Goal: Find contact information: Find contact information

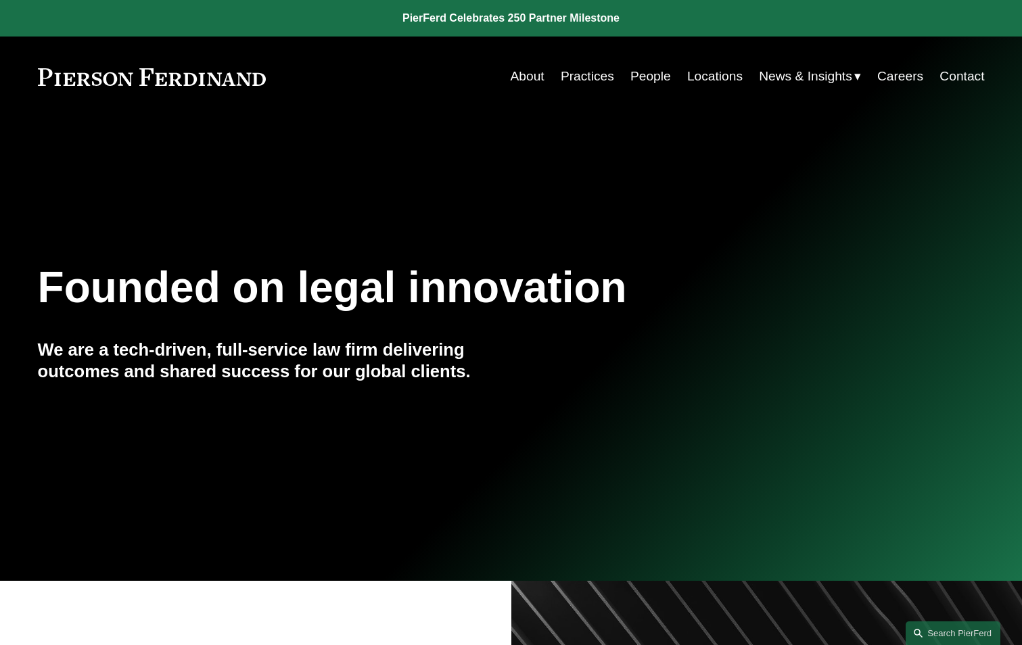
click at [580, 74] on link "Practices" at bounding box center [587, 77] width 53 height 26
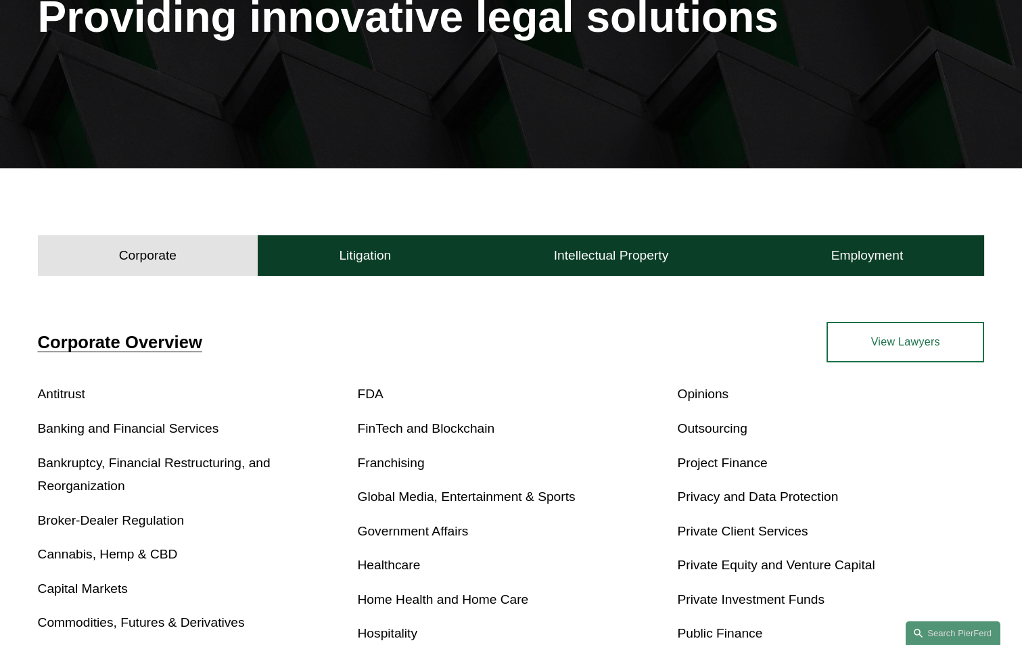
scroll to position [406, 0]
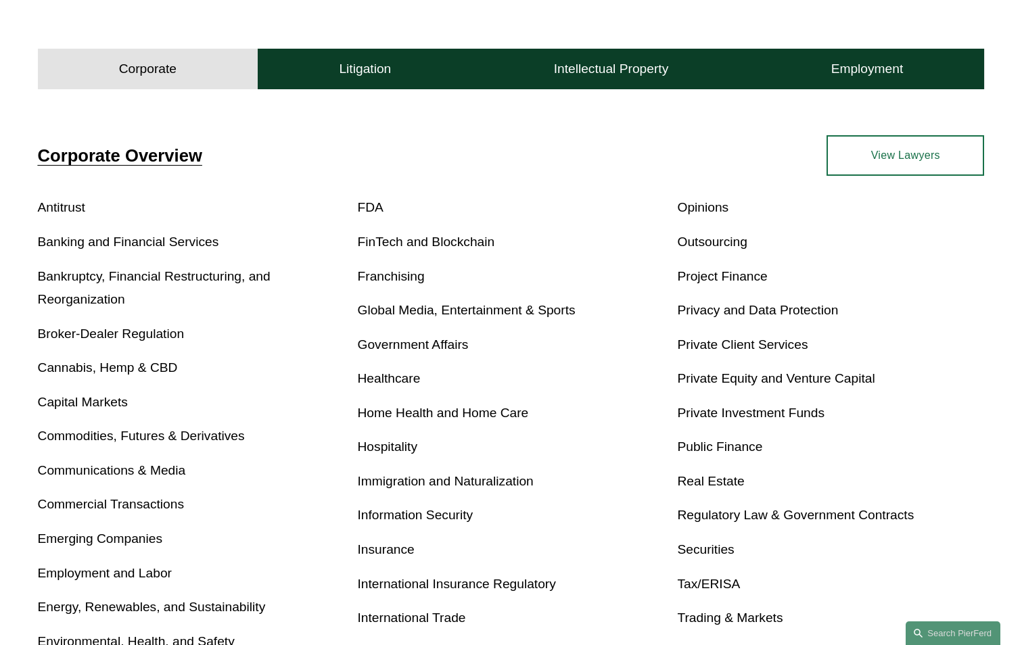
click at [452, 415] on link "Home Health and Home Care" at bounding box center [443, 413] width 171 height 14
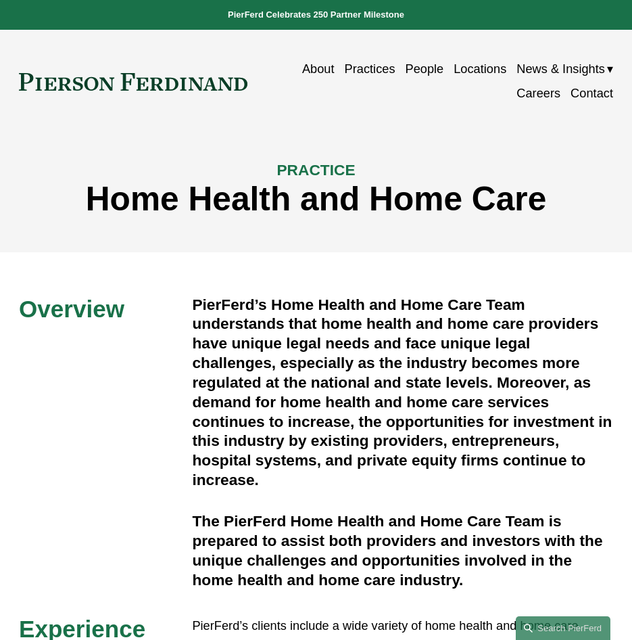
drag, startPoint x: 158, startPoint y: 205, endPoint x: 92, endPoint y: 196, distance: 66.2
click at [153, 203] on h1 "Home Health and Home Care" at bounding box center [316, 199] width 595 height 39
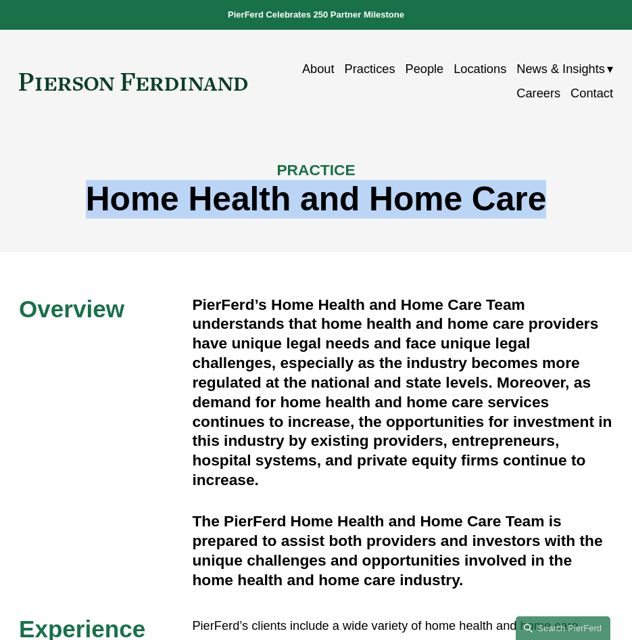
drag, startPoint x: 89, startPoint y: 196, endPoint x: 543, endPoint y: 212, distance: 454.2
click at [543, 212] on h1 "Home Health and Home Care" at bounding box center [316, 199] width 595 height 39
copy h1 "Home Health and Home Care"
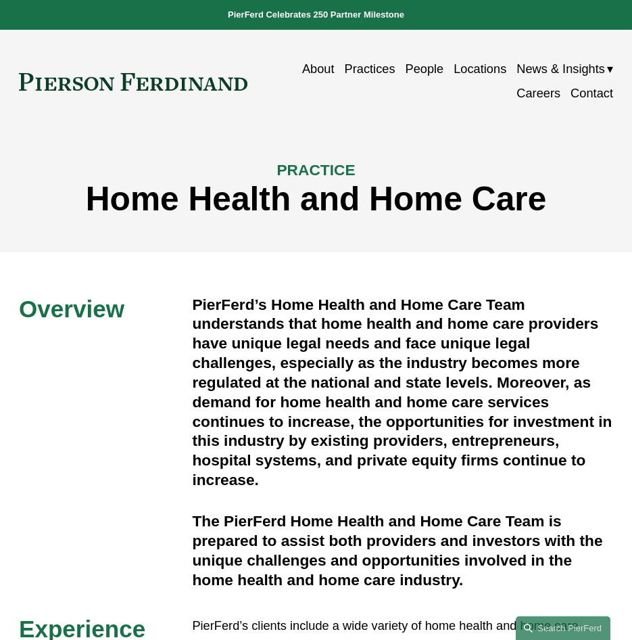
click at [326, 382] on h4 "PierFerd’s Home Health and Home Care Team understands that home health and home…" at bounding box center [402, 392] width 421 height 195
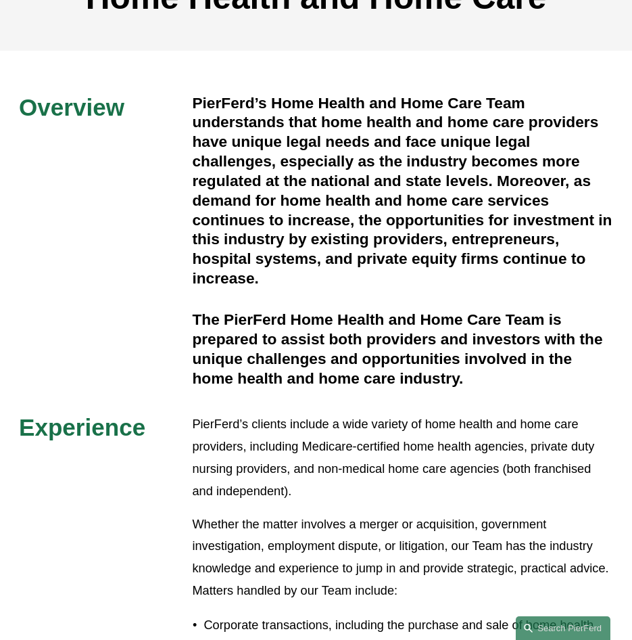
scroll to position [203, 0]
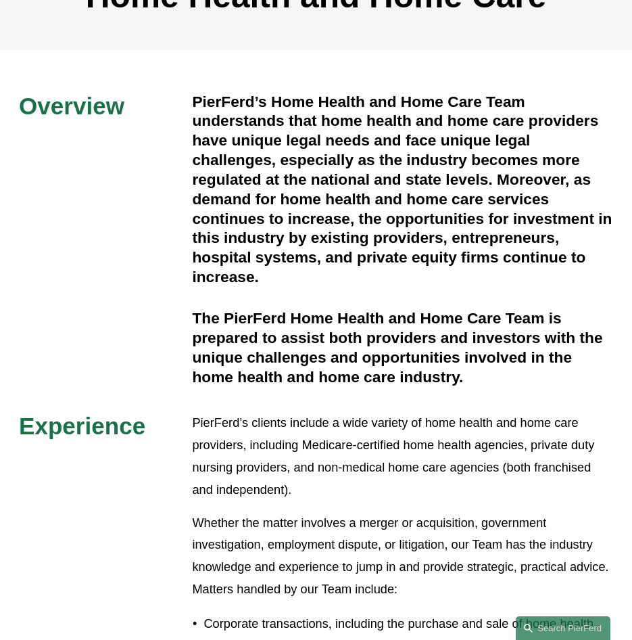
click at [250, 198] on h4 "PierFerd’s Home Health and Home Care Team understands that home health and home…" at bounding box center [402, 189] width 421 height 195
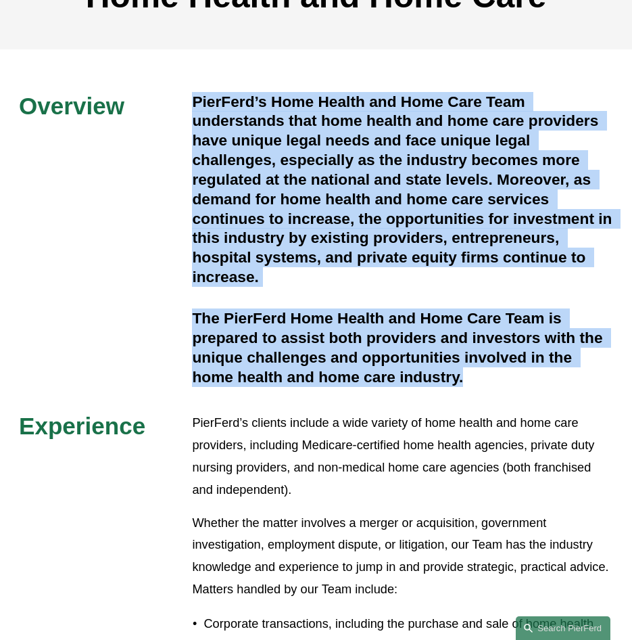
drag, startPoint x: 193, startPoint y: 99, endPoint x: 483, endPoint y: 382, distance: 404.7
click at [483, 382] on div "PierFerd’s Home Health and Home Care Team understands that home health and home…" at bounding box center [402, 239] width 421 height 295
copy div "PierFerd’s Home Health and Home Care Team understands that home health and home…"
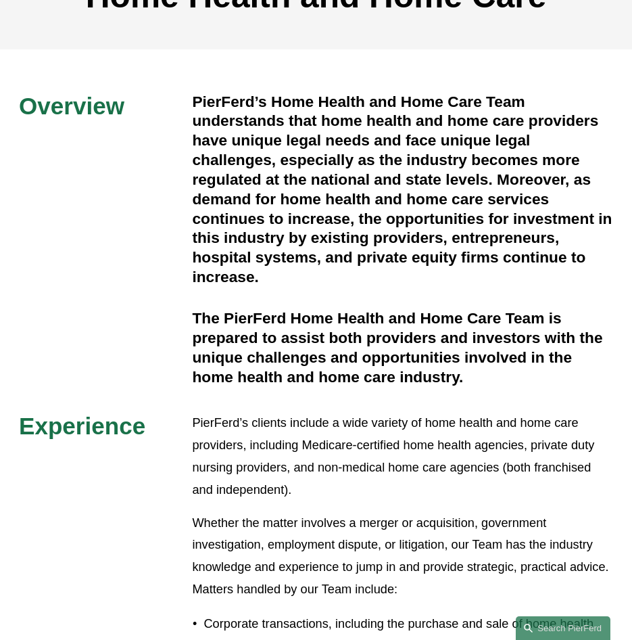
click at [390, 482] on p "PierFerd’s clients include a wide variety of home health and home care provider…" at bounding box center [402, 456] width 421 height 89
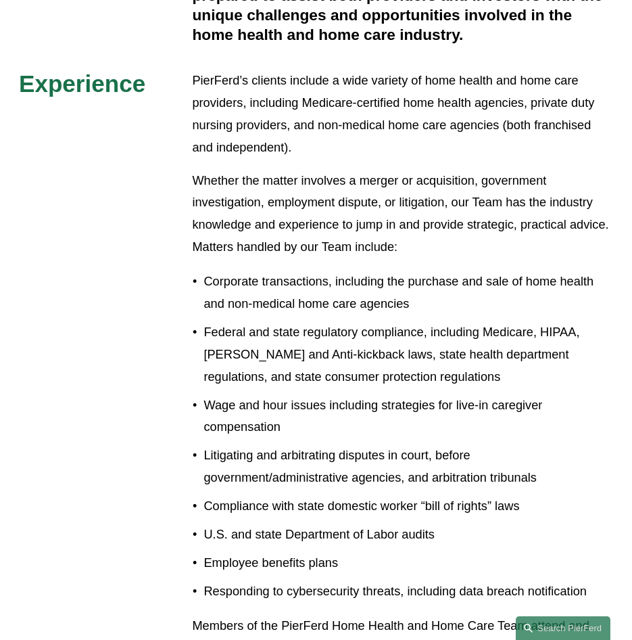
scroll to position [541, 0]
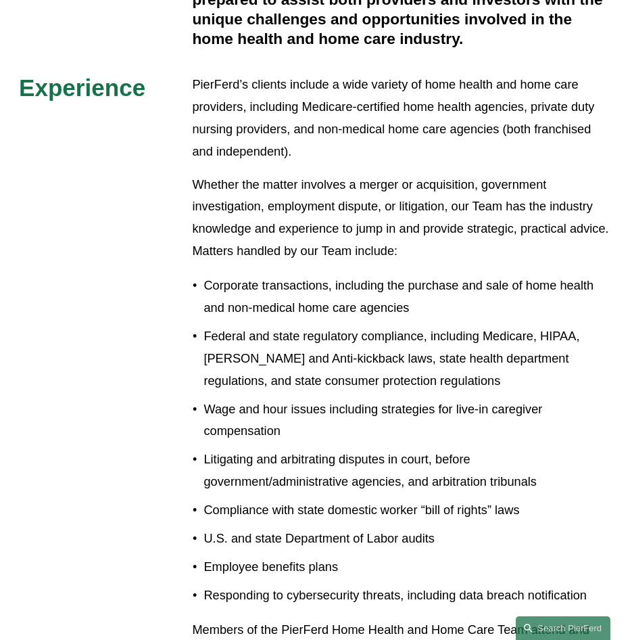
click at [217, 319] on p "Corporate transactions, including the purchase and sale of home health and non-…" at bounding box center [409, 297] width 410 height 45
click at [225, 185] on p "Whether the matter involves a merger or acquisition, government investigation, …" at bounding box center [402, 218] width 421 height 89
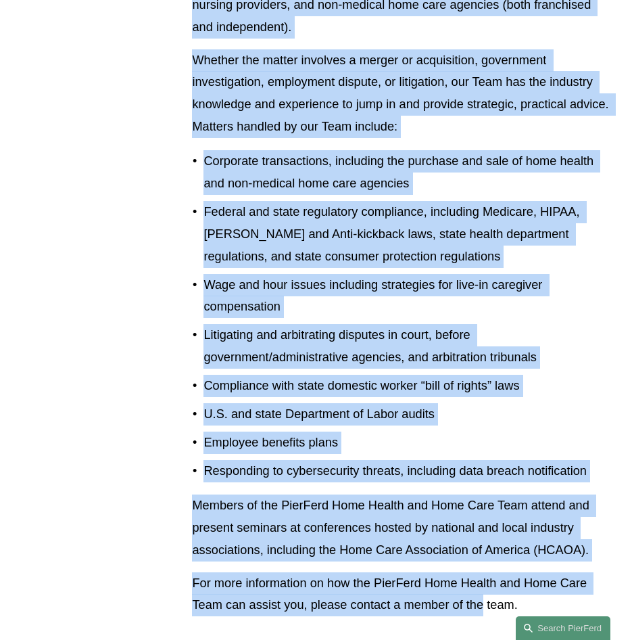
scroll to position [668, 0]
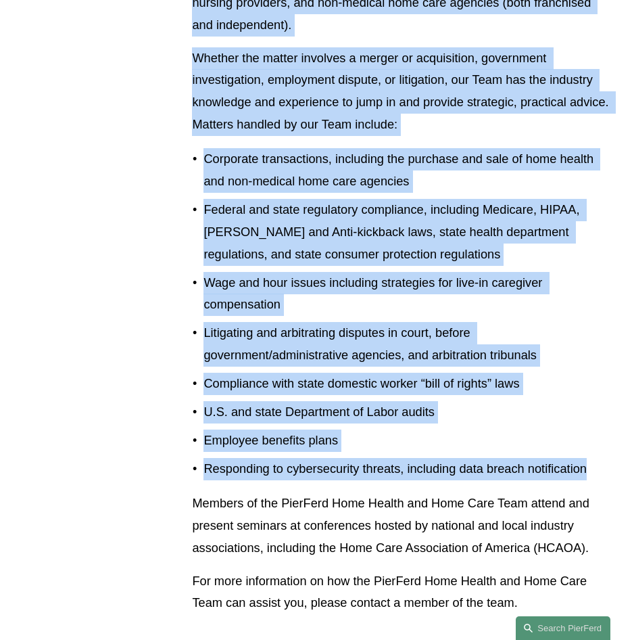
drag, startPoint x: 194, startPoint y: 86, endPoint x: 601, endPoint y: 480, distance: 566.4
click at [601, 480] on div "PierFerd’s clients include a wide variety of home health and home care provider…" at bounding box center [402, 280] width 421 height 667
copy div "PierFerd’s clients include a wide variety of home health and home care provider…"
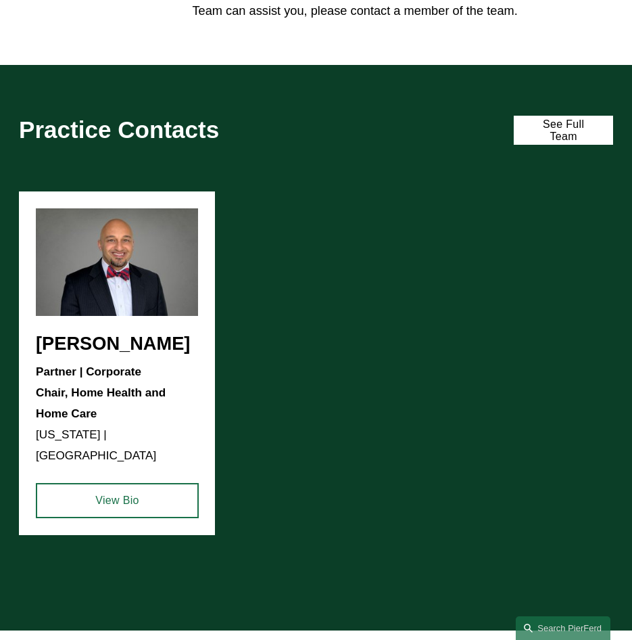
scroll to position [1276, 0]
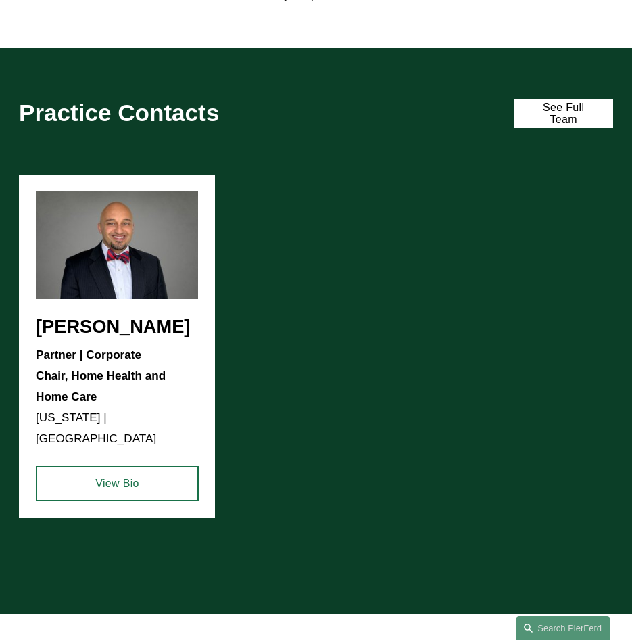
click at [116, 385] on div "Sami Asaad Partner | Corporate Chair, Home Health and Home Care New York | Prin…" at bounding box center [316, 377] width 632 height 405
drag, startPoint x: 106, startPoint y: 411, endPoint x: 45, endPoint y: 388, distance: 64.2
click at [45, 388] on div "Sami Asaad Partner | Corporate Chair, Home Health and Home Care New York | Prin…" at bounding box center [316, 377] width 632 height 405
click at [43, 338] on div "Sami Asaad Partner | Corporate Chair, Home Health and Home Care New York | Prin…" at bounding box center [316, 377] width 632 height 405
click at [199, 342] on div "Sami Asaad Partner | Corporate Chair, Home Health and Home Care New York | Prin…" at bounding box center [316, 377] width 632 height 405
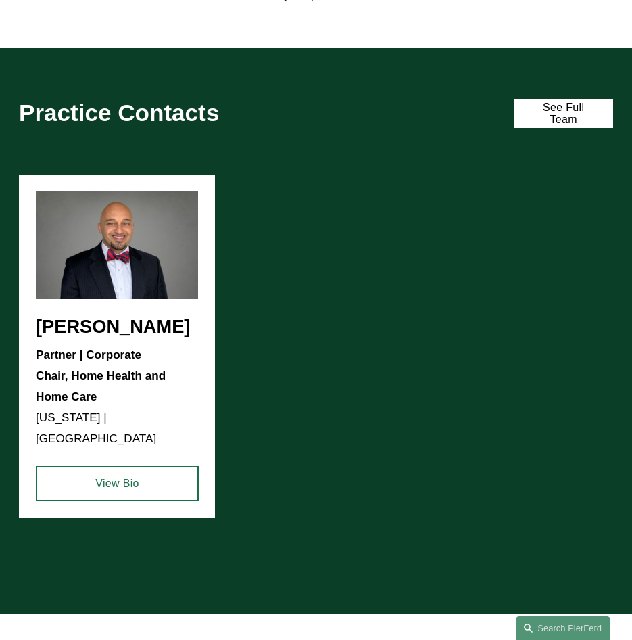
click at [58, 344] on div "Sami Asaad Partner | Corporate Chair, Home Health and Home Care New York | Prin…" at bounding box center [316, 377] width 632 height 405
drag, startPoint x: 51, startPoint y: 338, endPoint x: 78, endPoint y: 428, distance: 94.4
click at [53, 339] on div "Sami Asaad Partner | Corporate Chair, Home Health and Home Care New York | Prin…" at bounding box center [316, 377] width 632 height 405
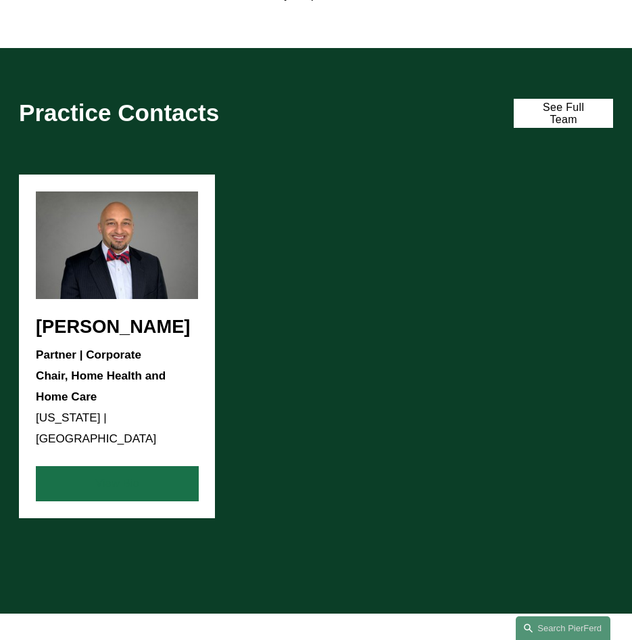
click at [94, 468] on link "View Bio" at bounding box center [117, 483] width 163 height 35
click at [158, 466] on link "View Bio" at bounding box center [117, 483] width 163 height 35
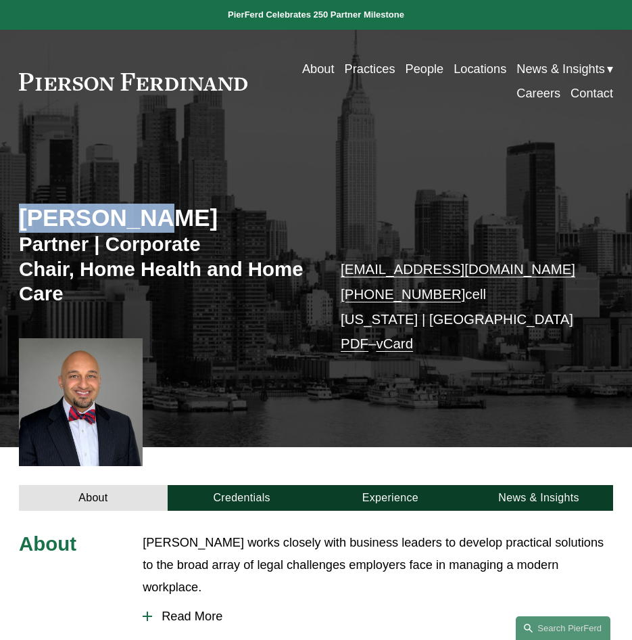
drag, startPoint x: 19, startPoint y: 216, endPoint x: 200, endPoint y: 225, distance: 181.5
click at [200, 225] on h2 "[PERSON_NAME]" at bounding box center [167, 218] width 297 height 29
copy h2 "[PERSON_NAME]"
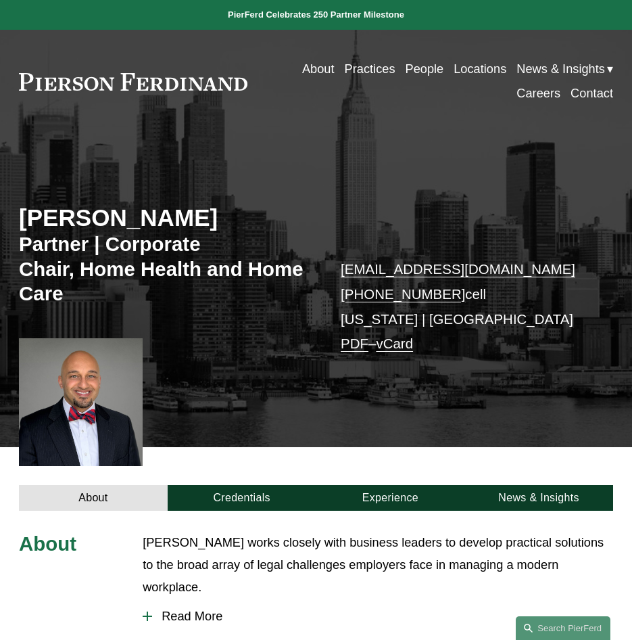
click at [76, 267] on h3 "Partner | Corporate Chair, Home Health and Home Care" at bounding box center [167, 269] width 297 height 74
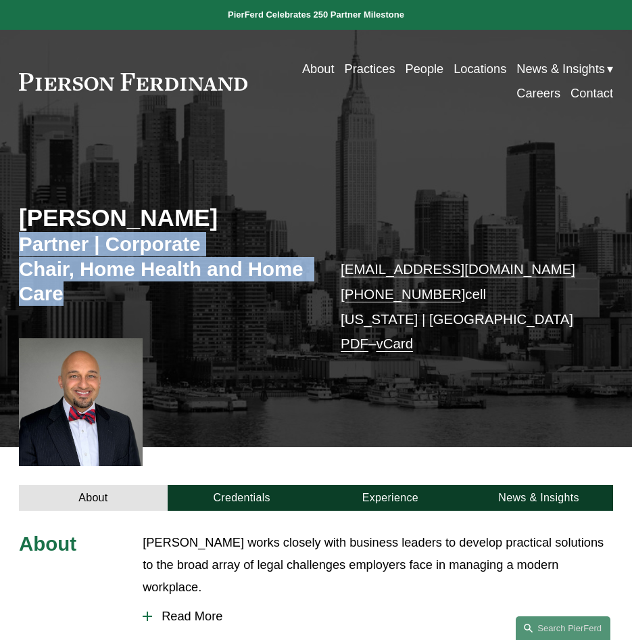
drag, startPoint x: 21, startPoint y: 244, endPoint x: 70, endPoint y: 287, distance: 65.7
click at [70, 287] on h3 "Partner | Corporate Chair, Home Health and Home Care" at bounding box center [167, 269] width 297 height 74
copy h3 "Partner | Corporate Chair, Home Health and Home Care"
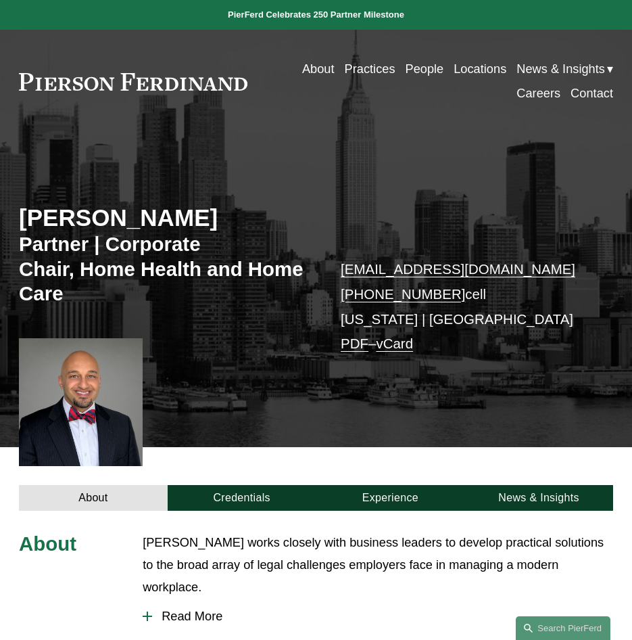
click at [484, 318] on p "sami.asaad@pierferd.com +1.203.747.9042 cell New York | Princeton PDF – vCard" at bounding box center [465, 307] width 248 height 100
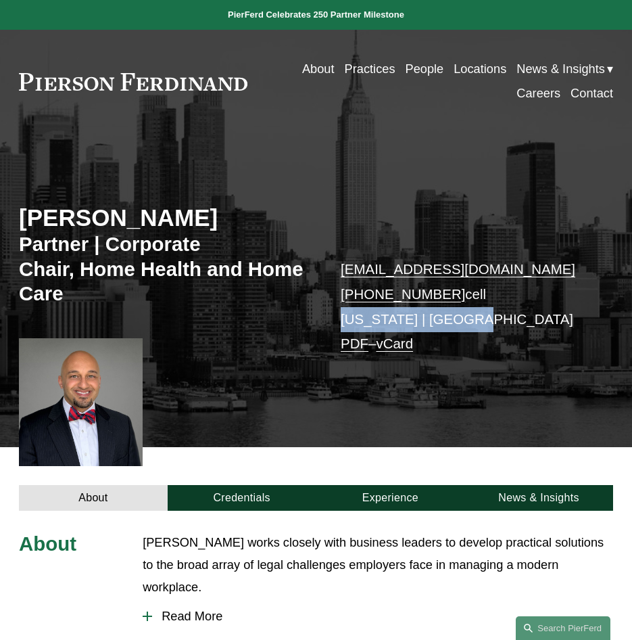
drag, startPoint x: 468, startPoint y: 319, endPoint x: 342, endPoint y: 321, distance: 126.5
click at [342, 321] on p "sami.asaad@pierferd.com +1.203.747.9042 cell New York | Princeton PDF – vCard" at bounding box center [465, 307] width 248 height 100
copy p "[US_STATE] | [GEOGRAPHIC_DATA]"
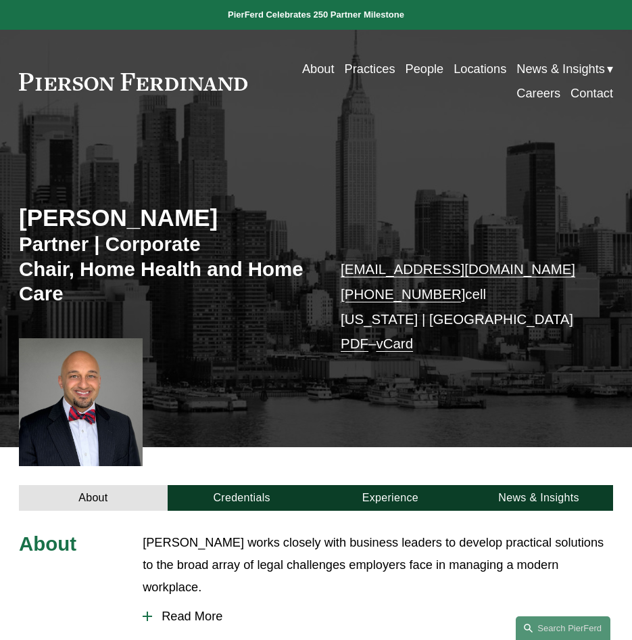
drag, startPoint x: 409, startPoint y: 403, endPoint x: 417, endPoint y: 400, distance: 8.6
click at [417, 400] on div "Sami Asaad Partner | Corporate Chair, Home Health and Home Care sami.asaad@pier…" at bounding box center [316, 299] width 632 height 294
drag, startPoint x: 417, startPoint y: 400, endPoint x: 572, endPoint y: 253, distance: 213.4
click at [572, 253] on div "Sami Asaad Partner | Corporate Chair, Home Health and Home Care sami.asaad@pier…" at bounding box center [316, 299] width 632 height 294
drag, startPoint x: 480, startPoint y: 302, endPoint x: 330, endPoint y: 274, distance: 152.0
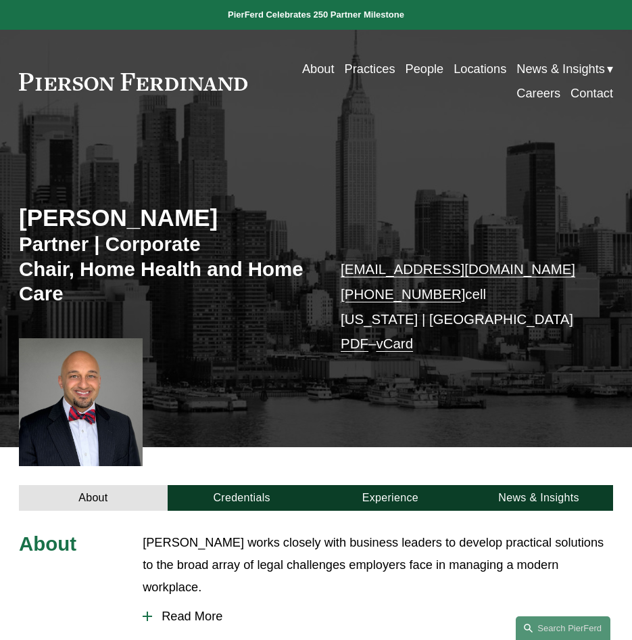
click at [330, 274] on div "Sami Asaad Partner | Corporate Chair, Home Health and Home Care sami.asaad@pier…" at bounding box center [316, 299] width 632 height 294
copy p "sami.asaad@pierferd.com +1.203.747.9042 cell"
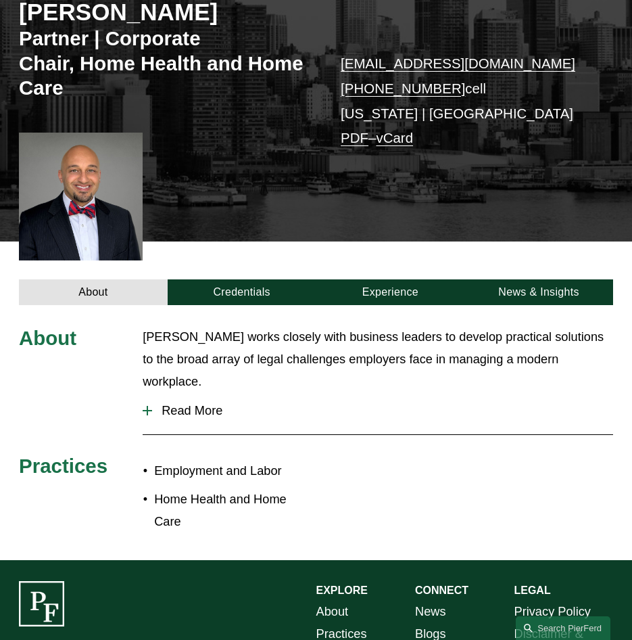
scroll to position [271, 0]
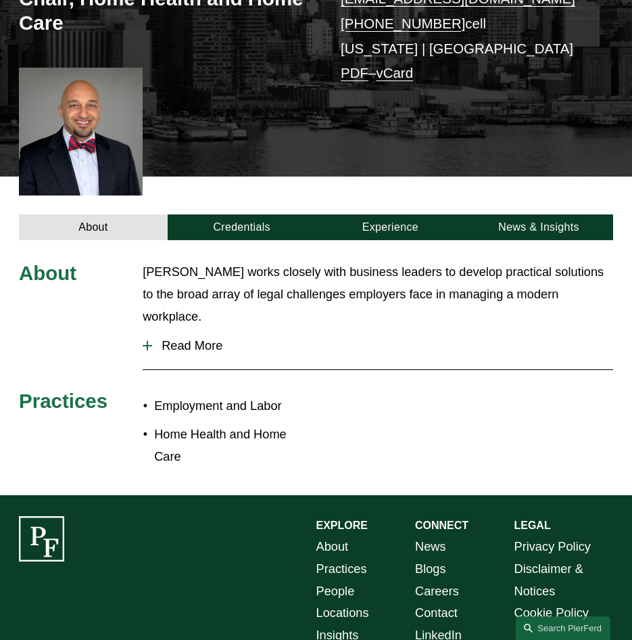
click at [178, 338] on span "Read More" at bounding box center [382, 345] width 461 height 15
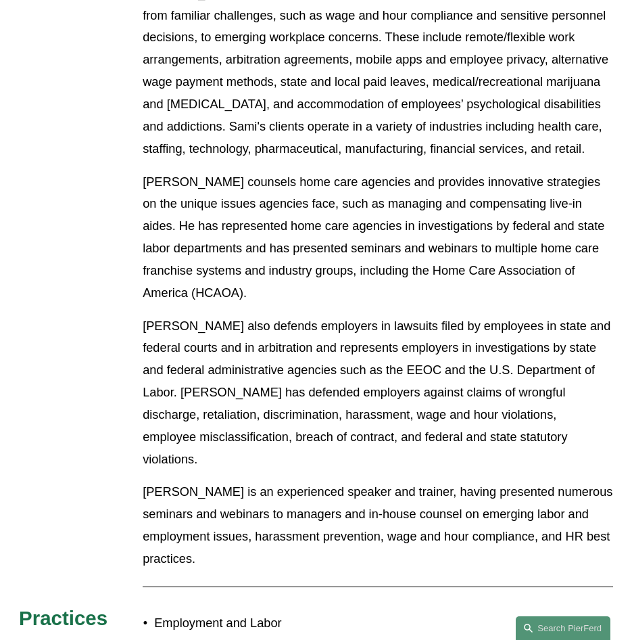
scroll to position [338, 0]
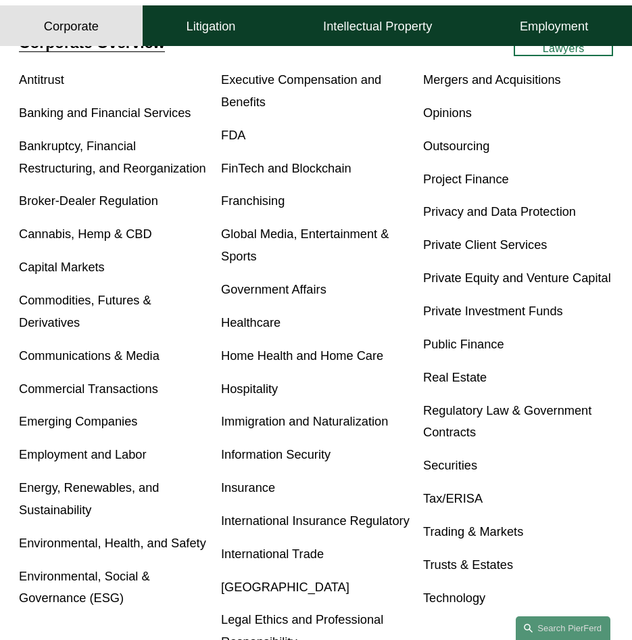
scroll to position [406, 0]
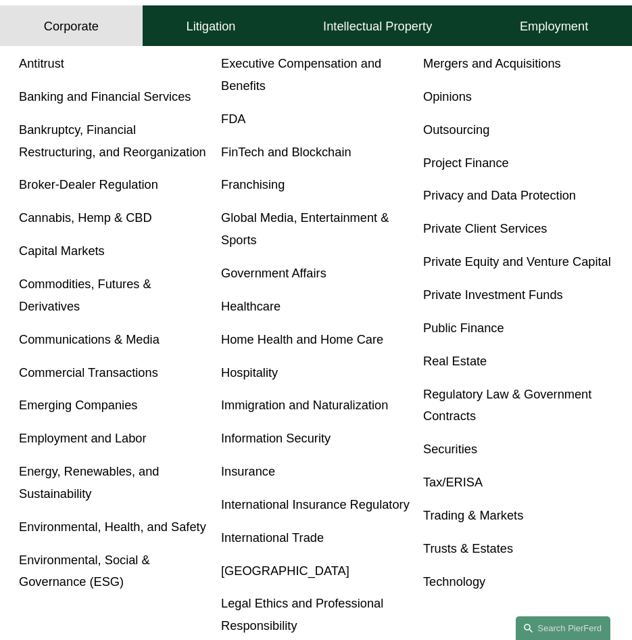
click at [285, 346] on link "Home Health and Home Care" at bounding box center [302, 339] width 162 height 14
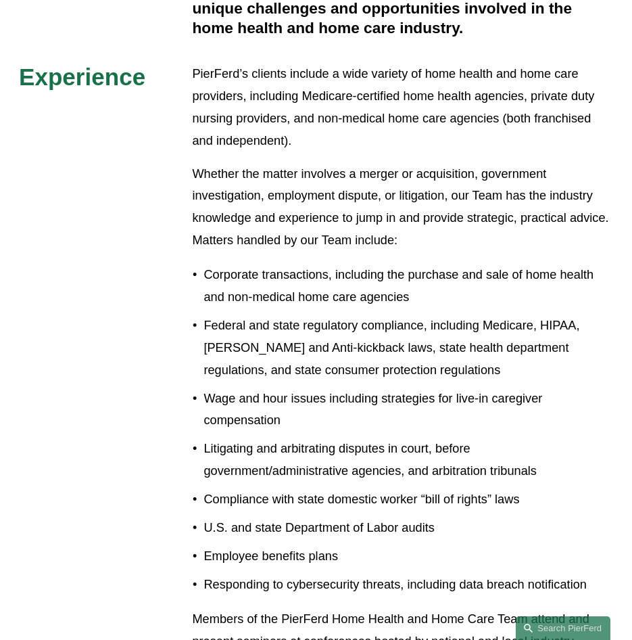
scroll to position [744, 0]
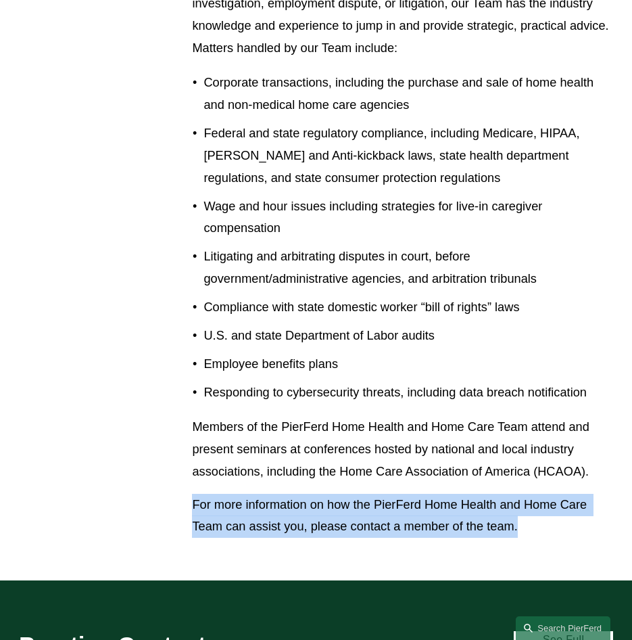
drag, startPoint x: 530, startPoint y: 538, endPoint x: 159, endPoint y: 517, distance: 371.9
click at [159, 517] on div "Overview PierFerd’s Home Health and Home Care Team understands that home health…" at bounding box center [316, 45] width 632 height 988
copy p "For more information on how the PierFerd Home Health and Home Care Team can ass…"
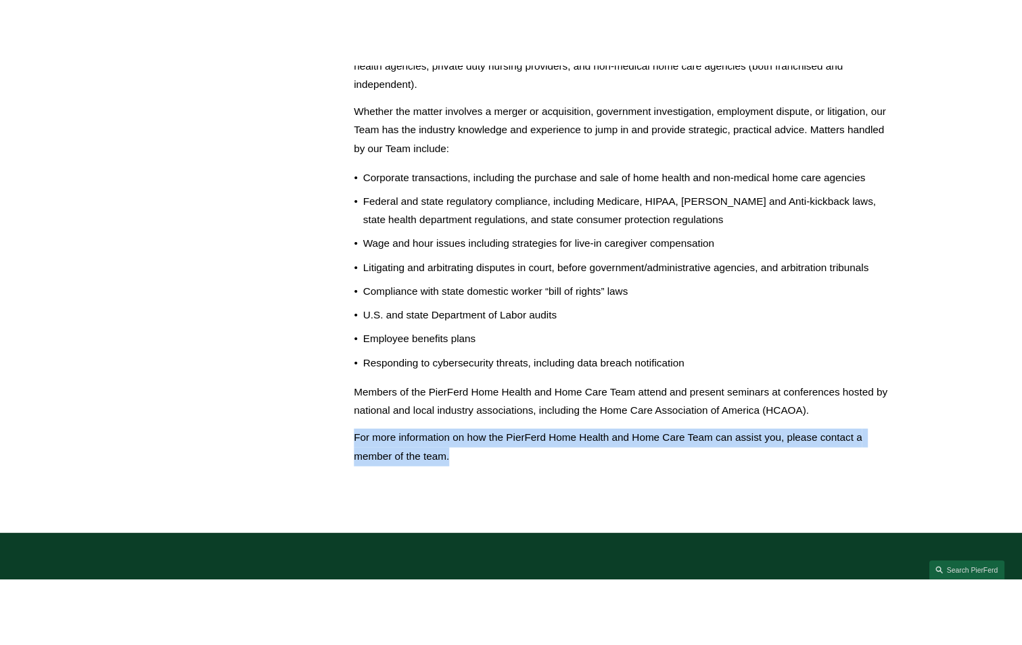
scroll to position [710, 0]
